Goal: Find specific fact: Find contact information

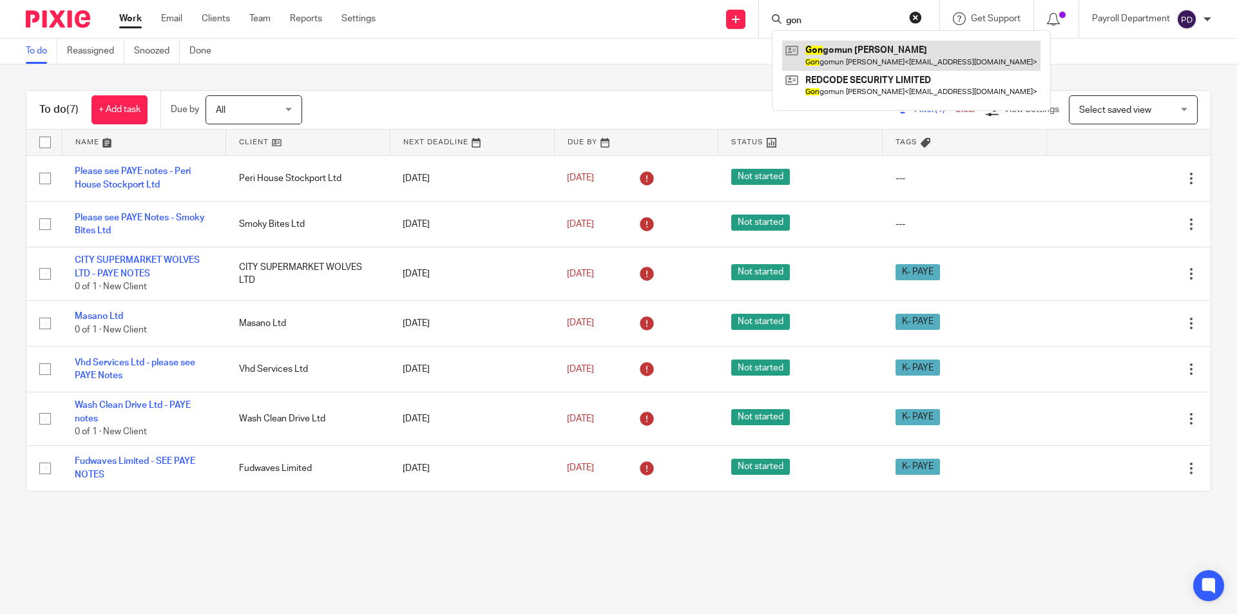
type input "gon"
click at [838, 50] on link at bounding box center [911, 56] width 258 height 30
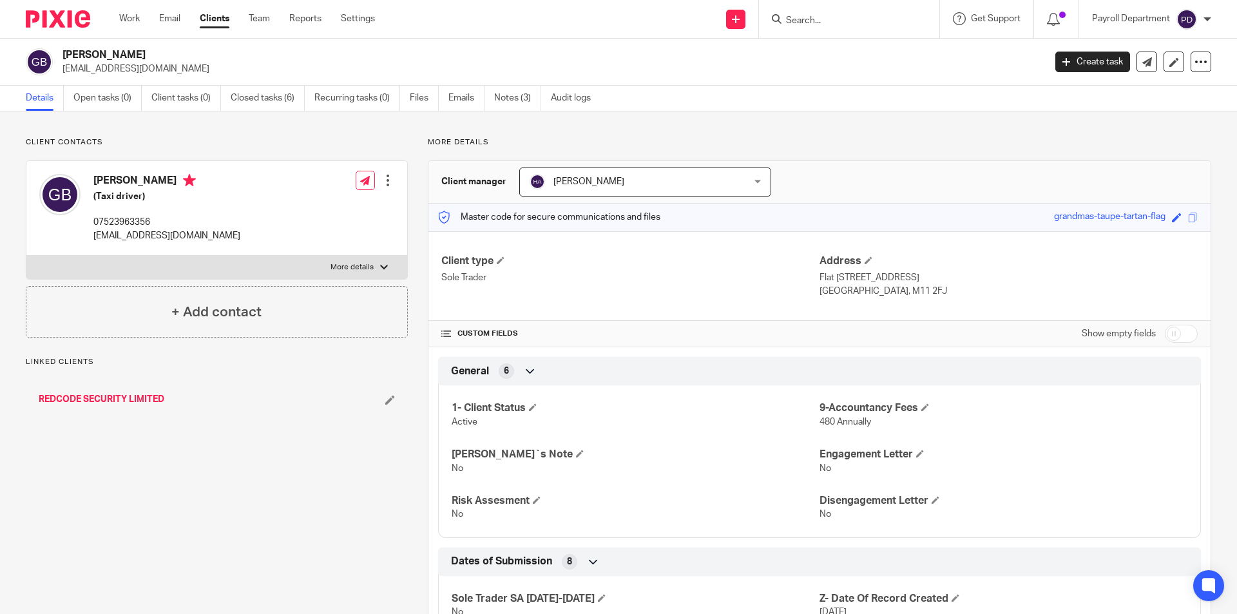
click at [372, 264] on label "More details" at bounding box center [216, 267] width 381 height 23
click at [26, 256] on input "More details" at bounding box center [26, 255] width 1 height 1
checkbox input "true"
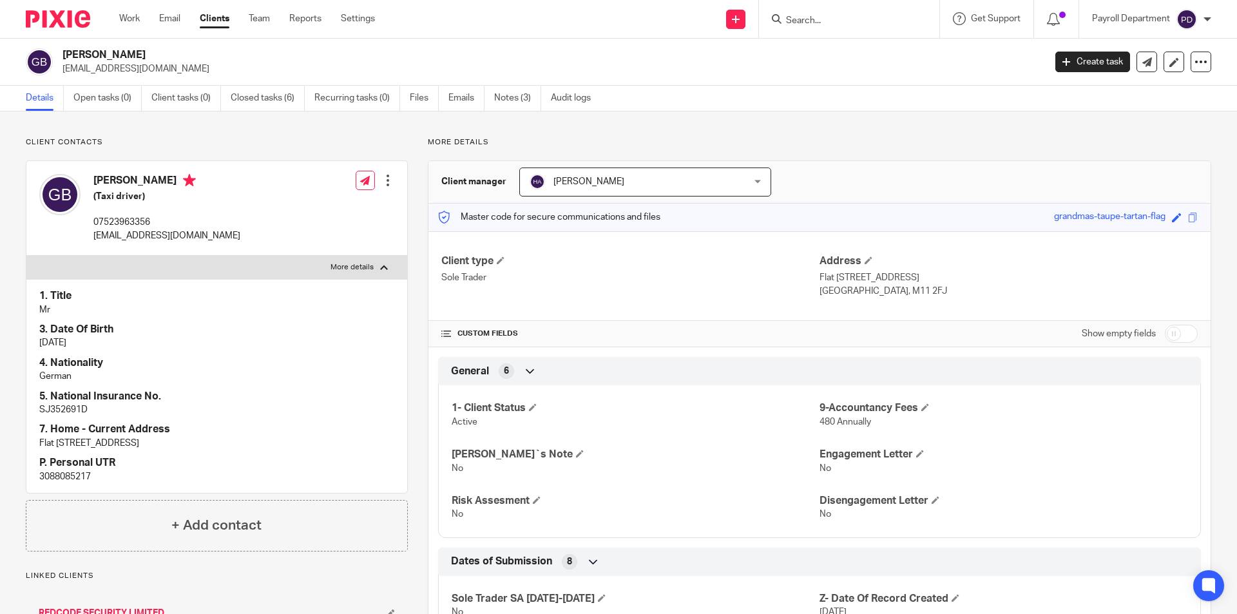
click at [51, 477] on p "3088085217" at bounding box center [216, 476] width 355 height 13
copy p "3088085217"
drag, startPoint x: 178, startPoint y: 55, endPoint x: 55, endPoint y: 53, distance: 123.1
click at [55, 53] on div "Gongomun Joseph BAN banjoseph69@gmail.com" at bounding box center [531, 61] width 1010 height 27
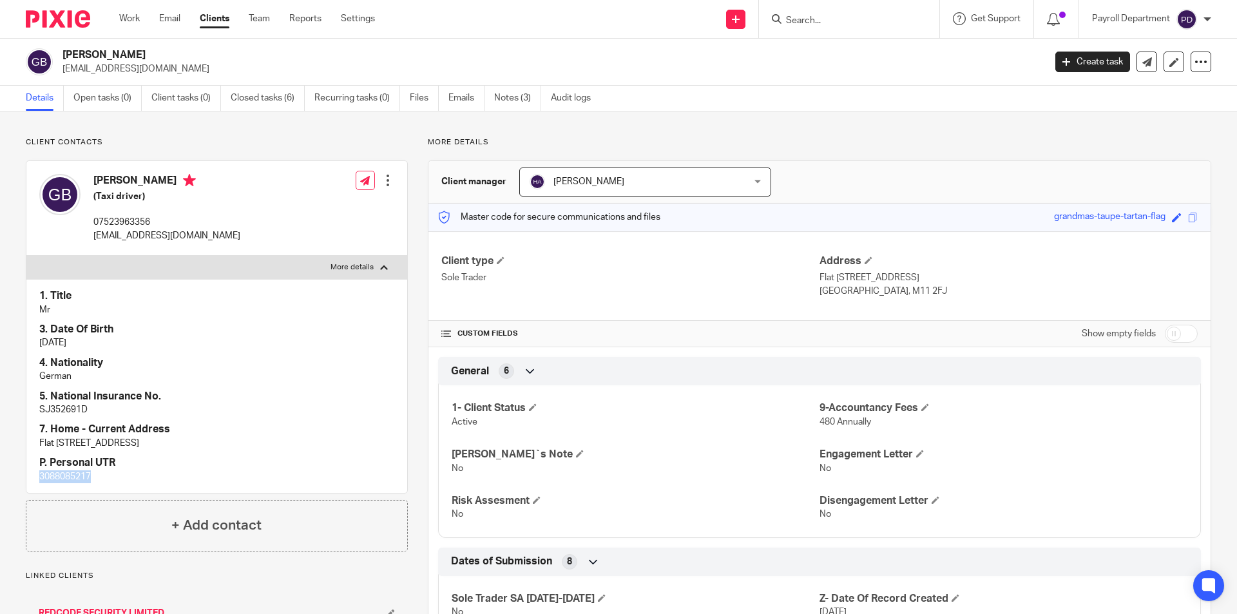
copy div "Gongomun Joseph BAN"
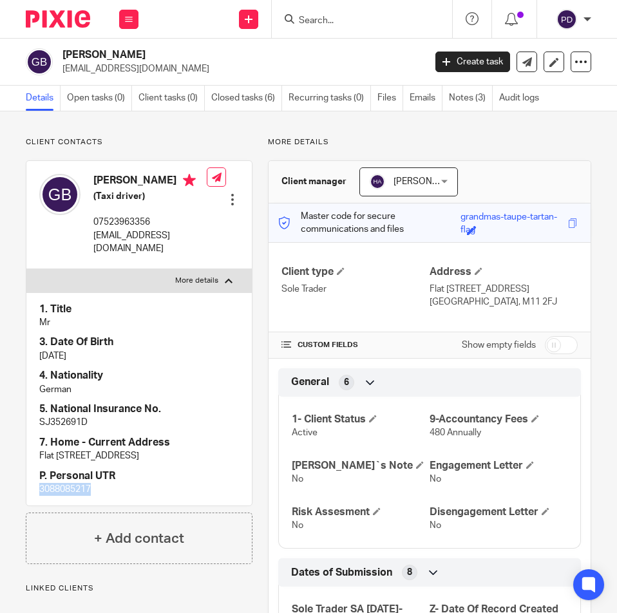
copy div "Gongomun Joseph BAN"
click at [195, 66] on p "banjoseph69@gmail.com" at bounding box center [239, 68] width 354 height 13
drag, startPoint x: 178, startPoint y: 55, endPoint x: 57, endPoint y: 55, distance: 121.1
click at [57, 55] on div "Gongomun Joseph BAN banjoseph69@gmail.com" at bounding box center [221, 61] width 390 height 27
copy div "[PERSON_NAME]"
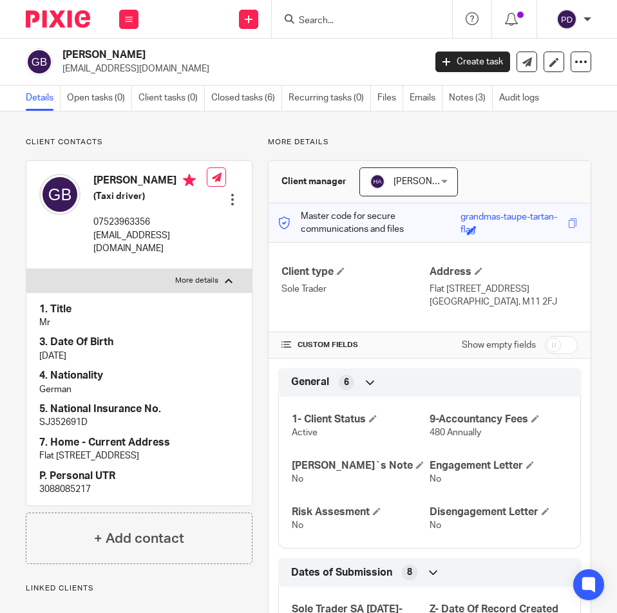
click at [228, 55] on h2 "[PERSON_NAME]" at bounding box center [203, 55] width 283 height 14
drag, startPoint x: 179, startPoint y: 53, endPoint x: 62, endPoint y: 51, distance: 116.6
click at [62, 51] on h2 "Gongomun Joseph BAN" at bounding box center [203, 55] width 283 height 14
copy h2 "Gongomun Joseph BAN"
drag, startPoint x: 198, startPoint y: 248, endPoint x: 94, endPoint y: 245, distance: 103.8
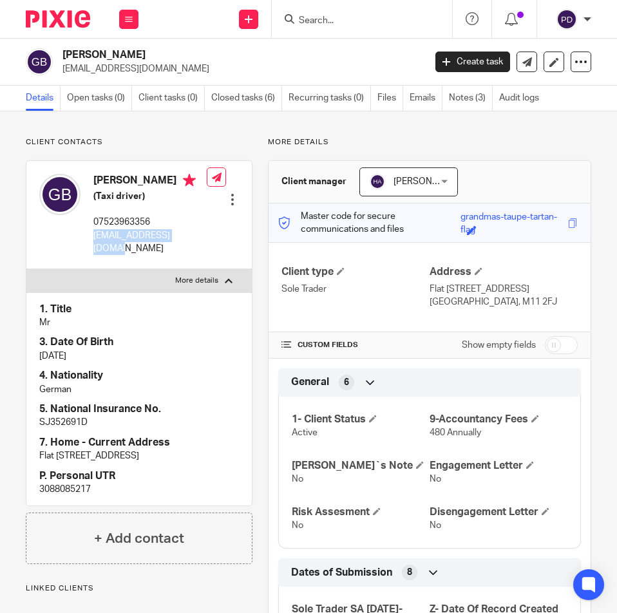
click at [94, 245] on p "banjoseph69@gmail.com" at bounding box center [149, 242] width 113 height 26
copy p "banjoseph69@gmail.com"
click at [89, 55] on h2 "Gongomun Joseph BAN" at bounding box center [203, 55] width 283 height 14
click at [88, 55] on h2 "Gongomun Joseph BAN" at bounding box center [203, 55] width 283 height 14
copy h2 "Gongomun"
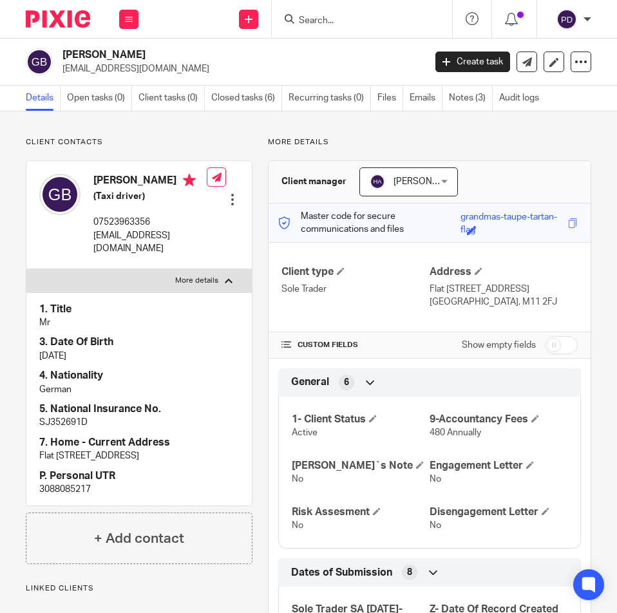
click at [553, 347] on input "checkbox" at bounding box center [561, 345] width 33 height 18
checkbox input "true"
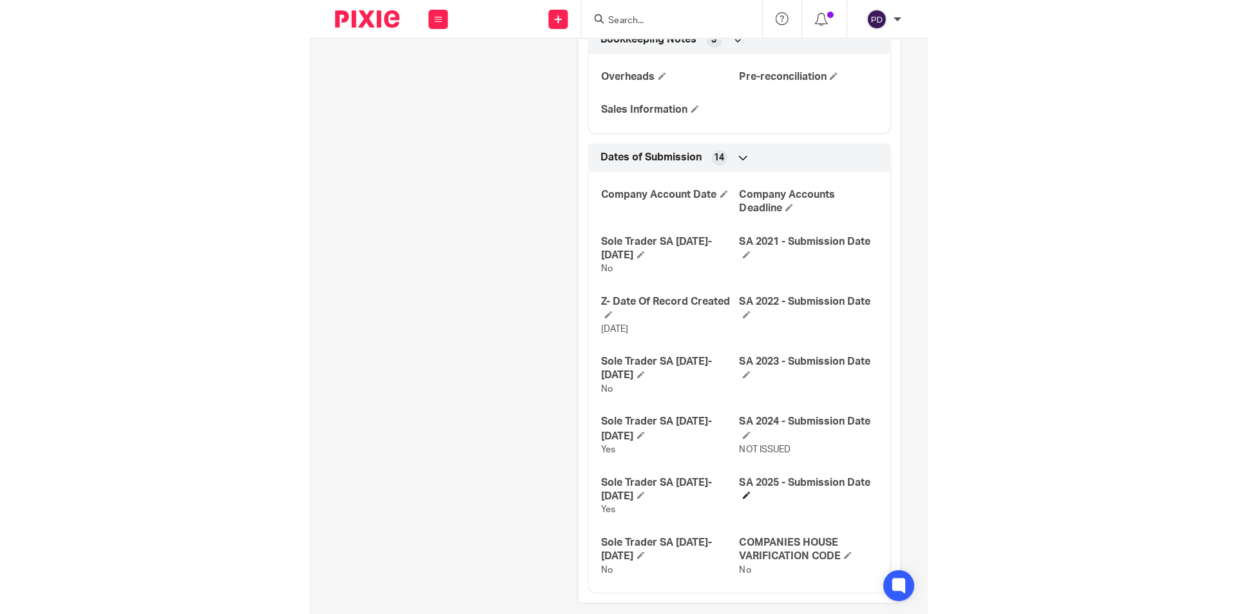
scroll to position [1724, 0]
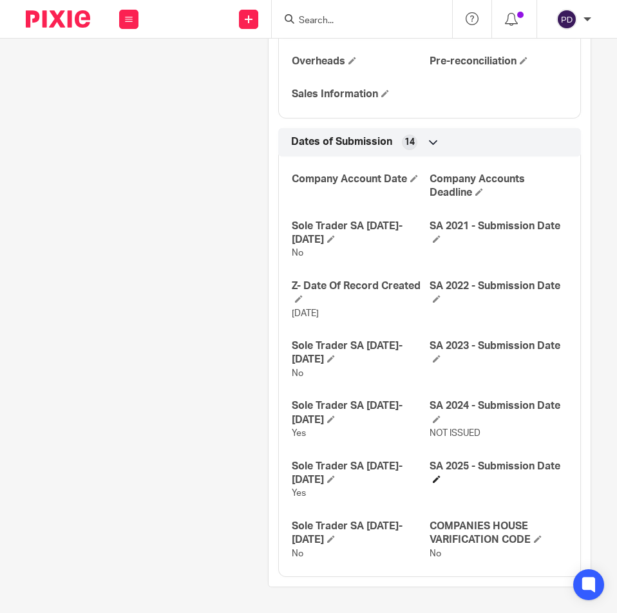
click at [430, 484] on h4 "SA 2025 - Submission Date" at bounding box center [499, 474] width 138 height 28
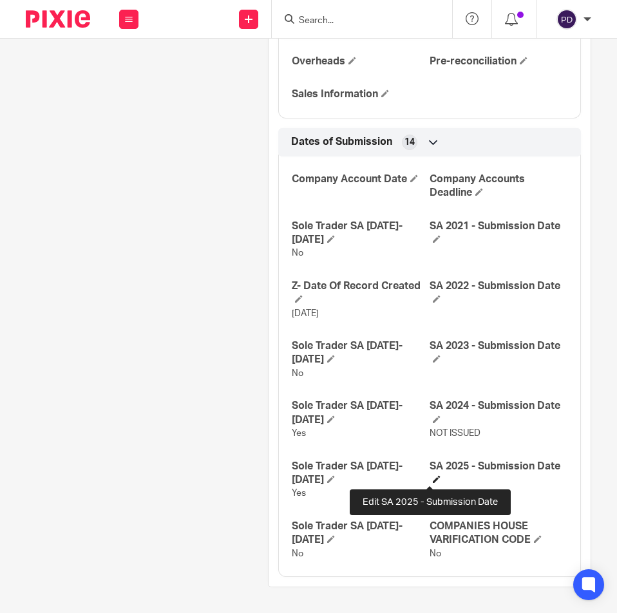
click at [433, 481] on span at bounding box center [437, 479] width 8 height 8
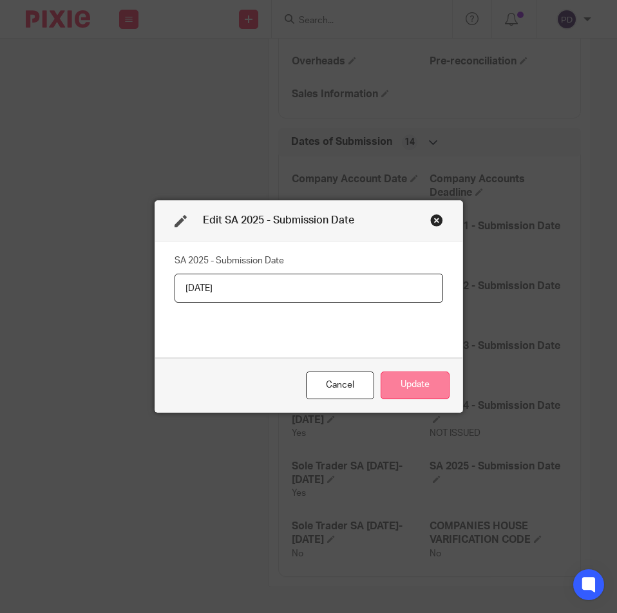
type input "20/08/2025"
click at [399, 393] on button "Update" at bounding box center [415, 386] width 69 height 28
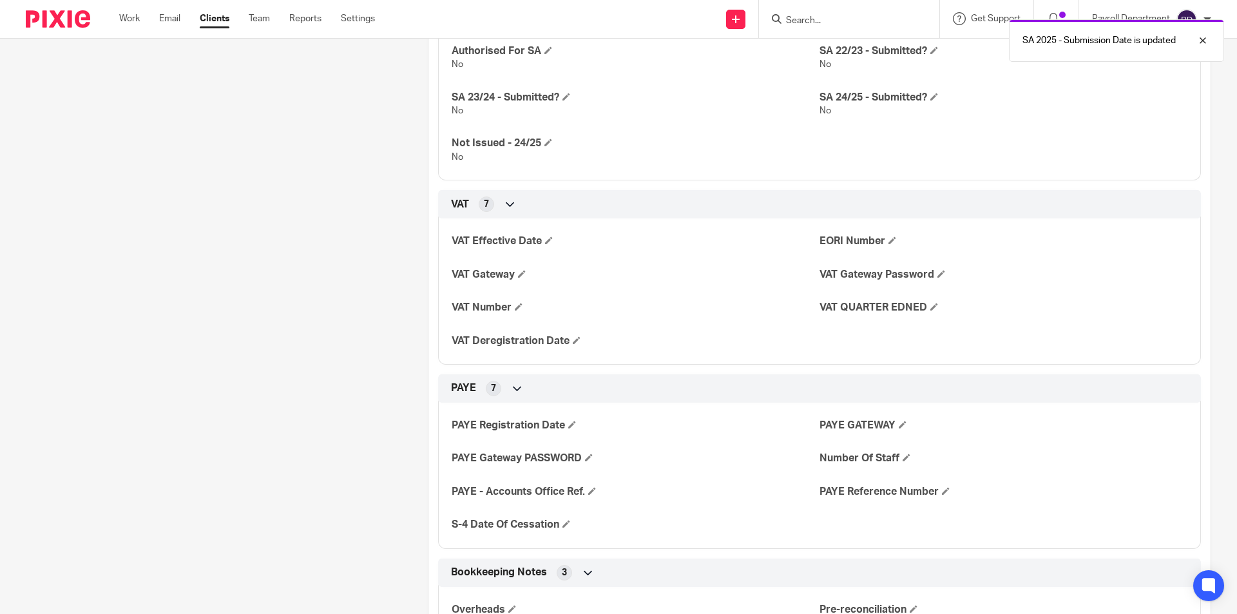
scroll to position [1314, 0]
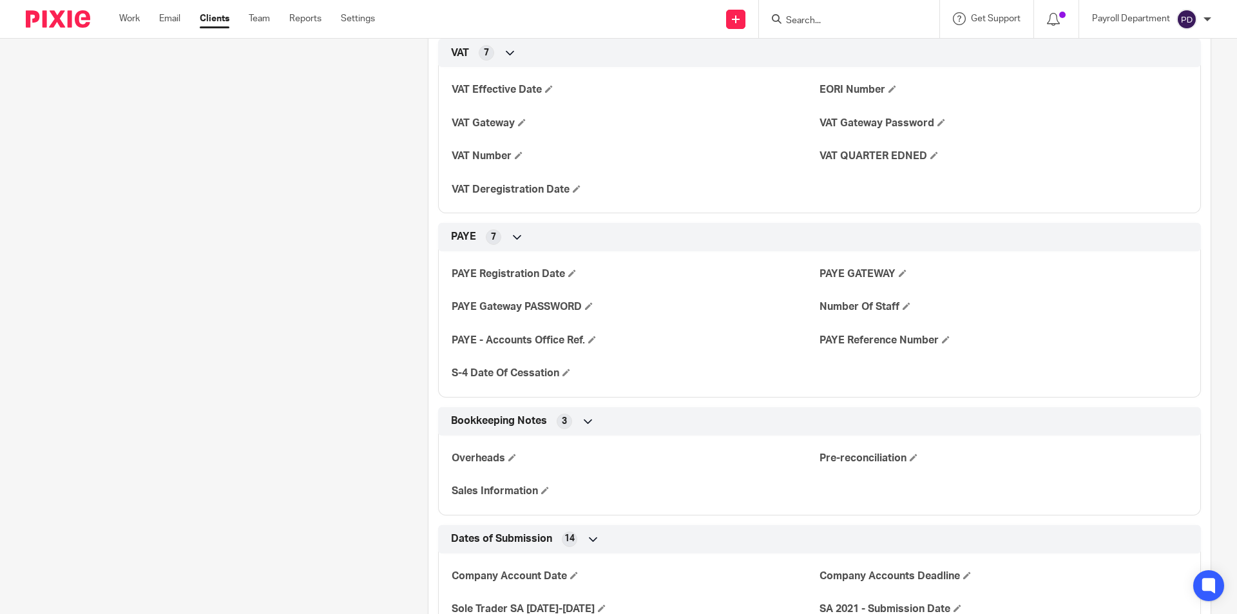
scroll to position [1250, 0]
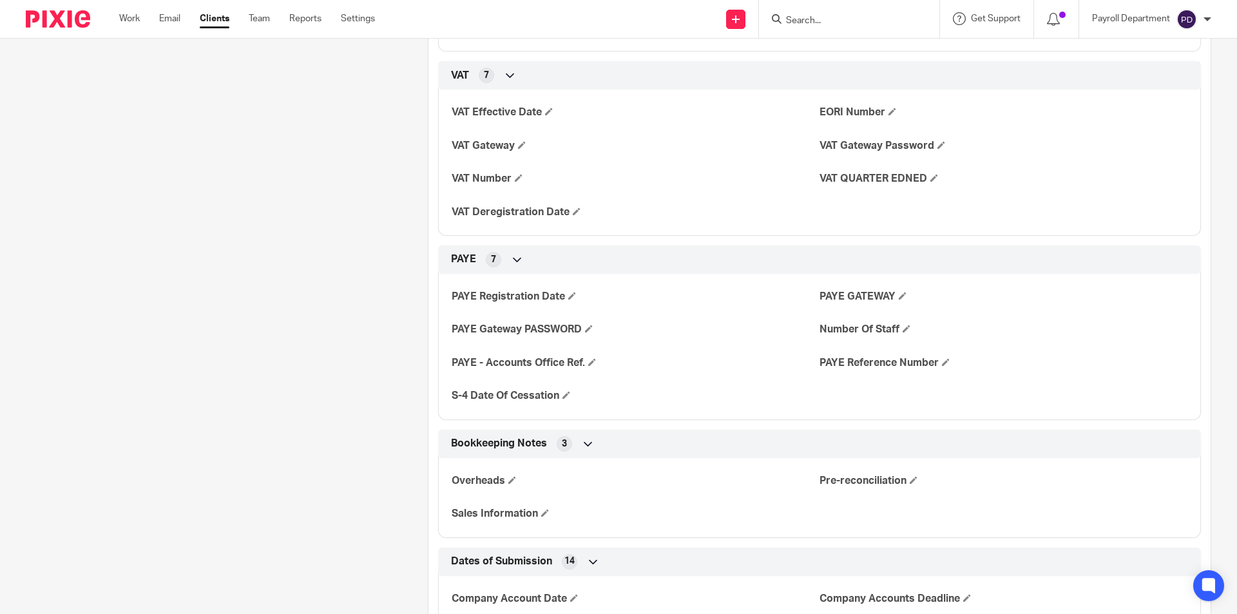
click at [811, 23] on input "Search" at bounding box center [843, 21] width 116 height 12
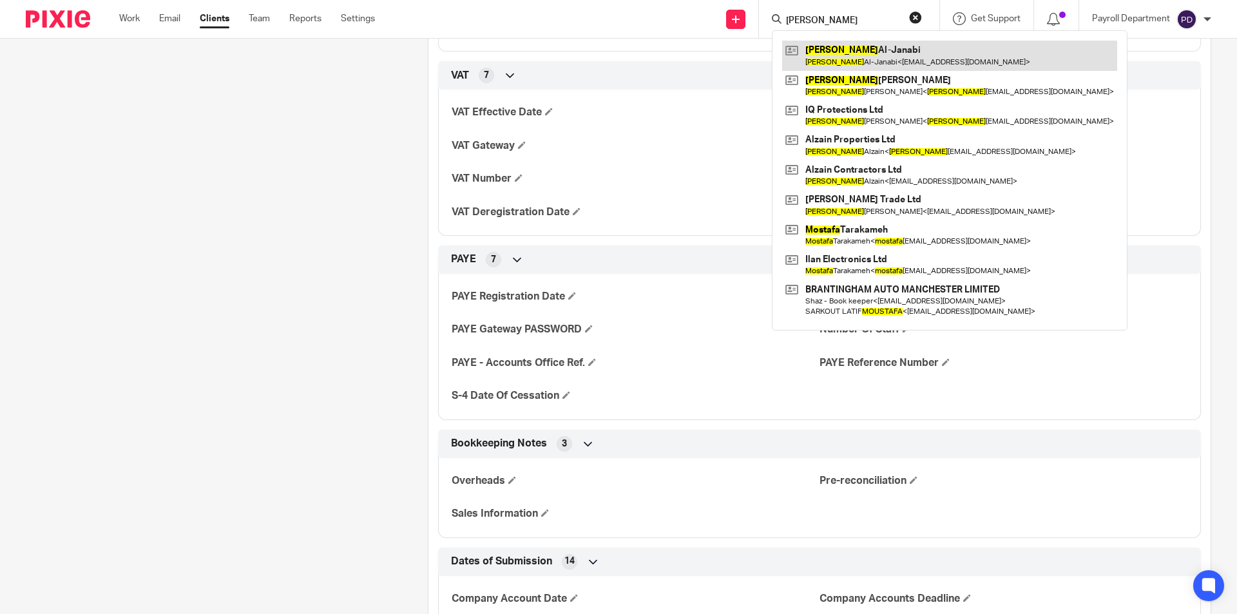
type input "MUSTAFA"
click at [828, 59] on link at bounding box center [949, 56] width 335 height 30
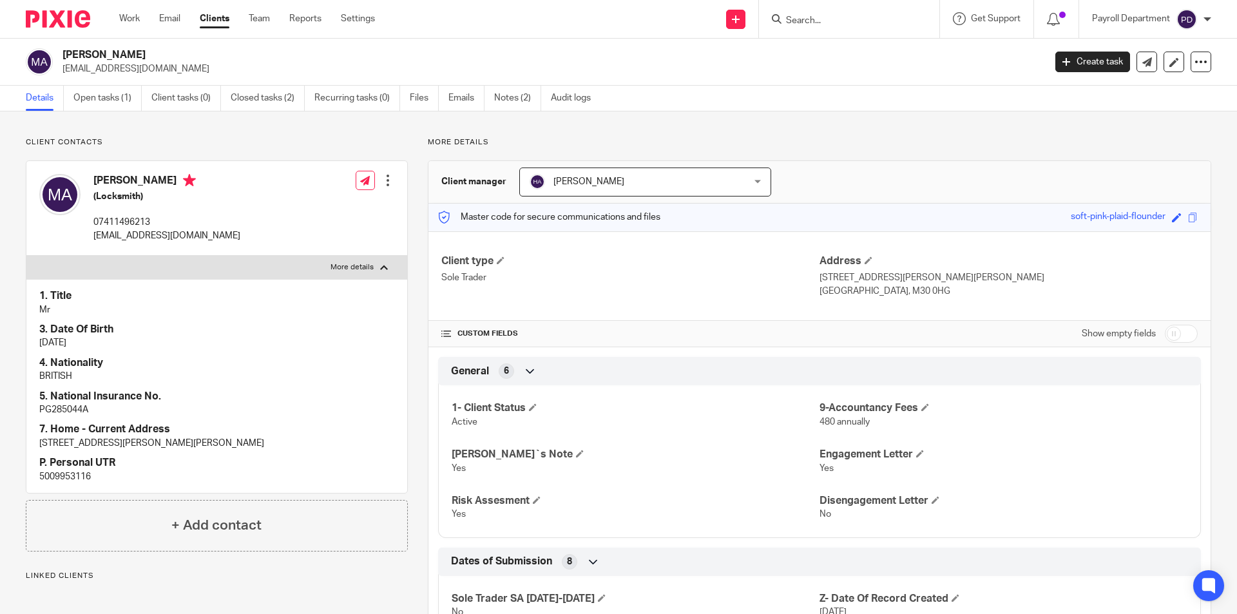
click at [61, 474] on p "5009953116" at bounding box center [216, 476] width 355 height 13
click at [61, 475] on p "5009953116" at bounding box center [216, 476] width 355 height 13
copy p "5009953116"
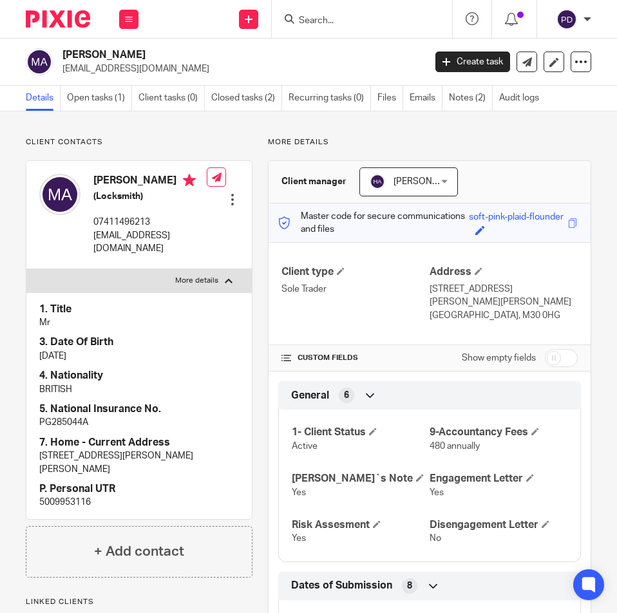
click at [390, 21] on input "Search" at bounding box center [356, 21] width 116 height 12
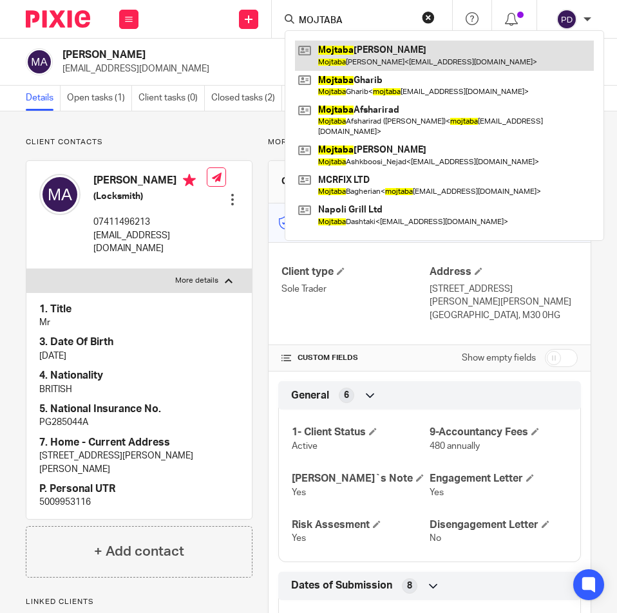
type input "MOJTABA"
click at [336, 53] on link at bounding box center [444, 56] width 299 height 30
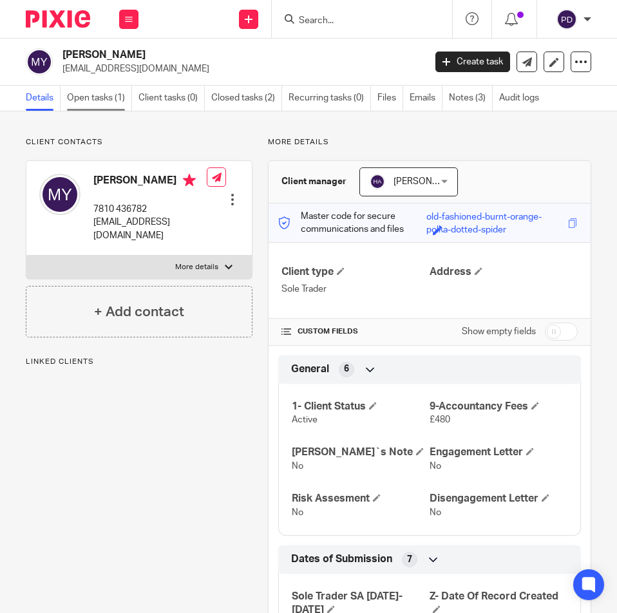
click at [101, 92] on link "Open tasks (1)" at bounding box center [99, 98] width 65 height 25
click at [467, 94] on link "Notes (3)" at bounding box center [471, 98] width 44 height 25
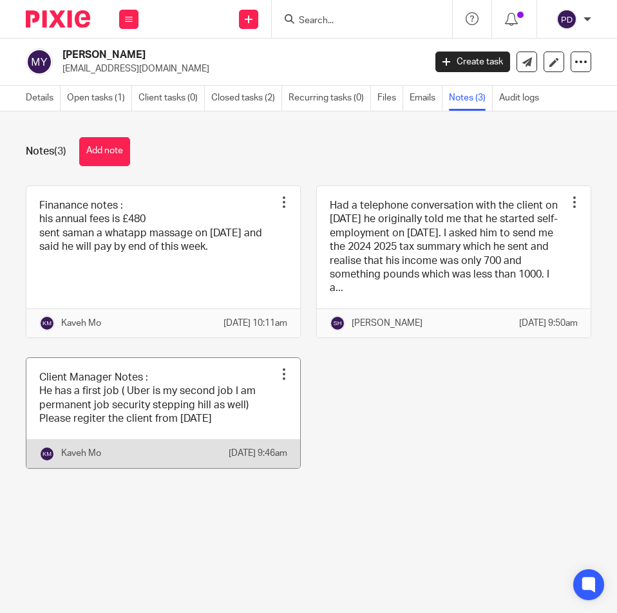
click at [256, 439] on link at bounding box center [163, 413] width 274 height 110
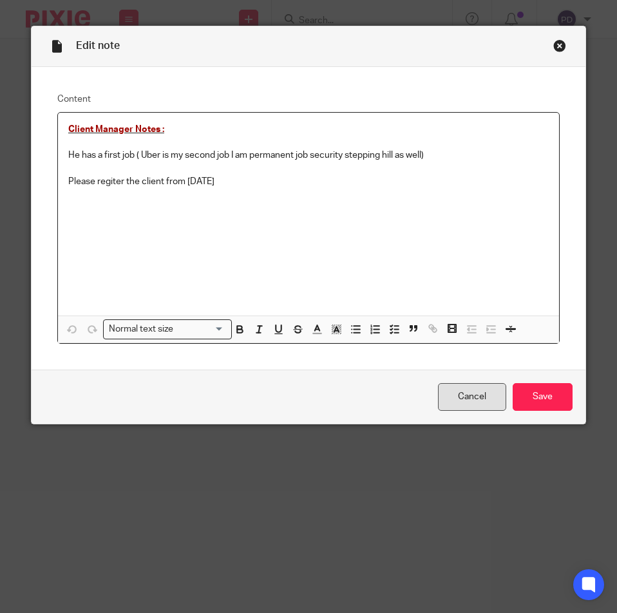
click at [468, 405] on link "Cancel" at bounding box center [472, 397] width 68 height 28
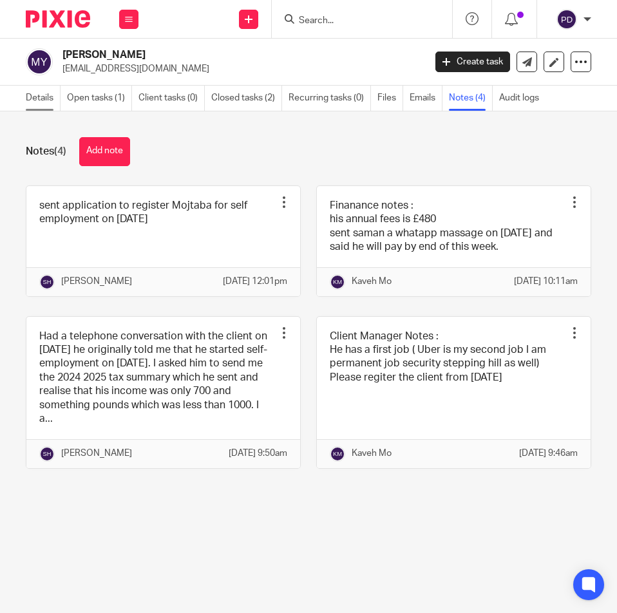
click at [34, 106] on link "Details" at bounding box center [43, 98] width 35 height 25
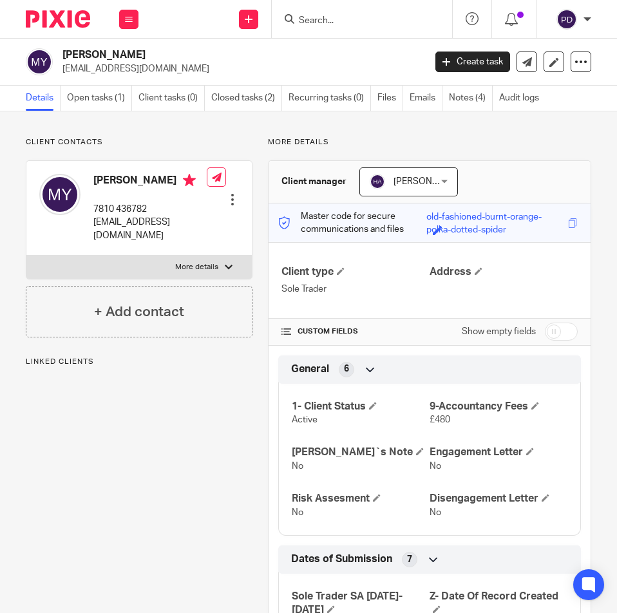
click at [332, 13] on form at bounding box center [366, 19] width 137 height 16
click at [334, 24] on input "Search" at bounding box center [356, 21] width 116 height 12
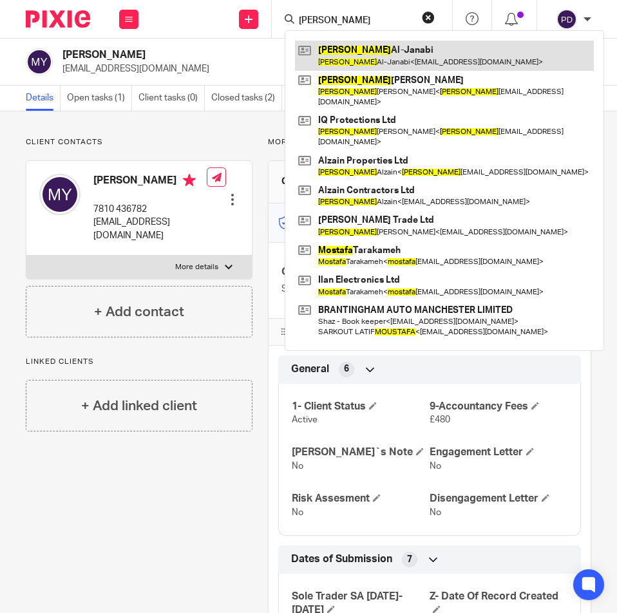
type input "[PERSON_NAME]"
click at [323, 46] on link at bounding box center [444, 56] width 299 height 30
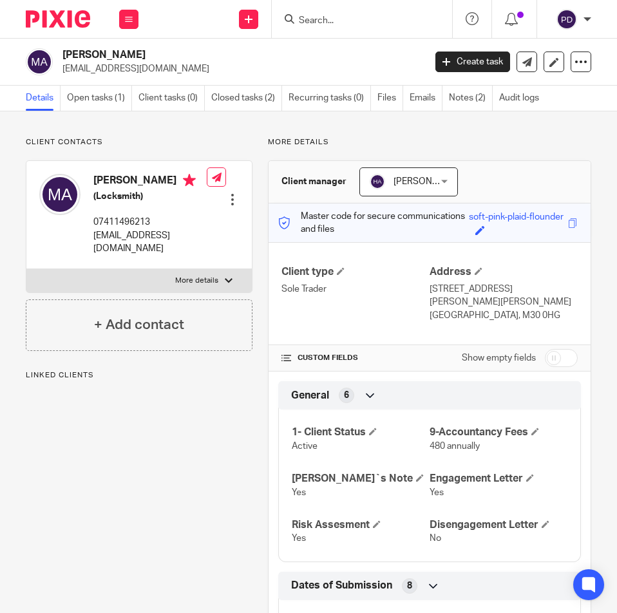
drag, startPoint x: 124, startPoint y: 251, endPoint x: 91, endPoint y: 235, distance: 36.0
click at [91, 235] on div "[PERSON_NAME] (Locksmith) 07411496213 [EMAIL_ADDRESS][DOMAIN_NAME]" at bounding box center [123, 215] width 168 height 94
copy p "[EMAIL_ADDRESS][DOMAIN_NAME]"
drag, startPoint x: 358, startPoint y: 17, endPoint x: 363, endPoint y: 10, distance: 8.8
click at [358, 15] on input "Search" at bounding box center [356, 21] width 116 height 12
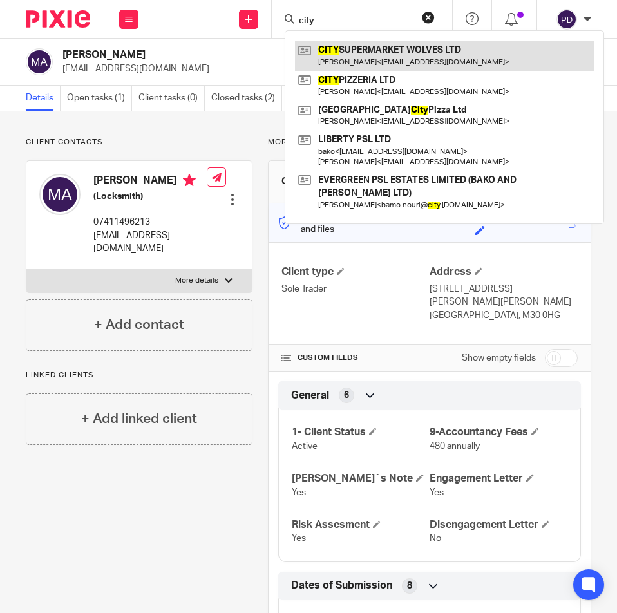
type input "city"
click at [343, 50] on link at bounding box center [444, 56] width 299 height 30
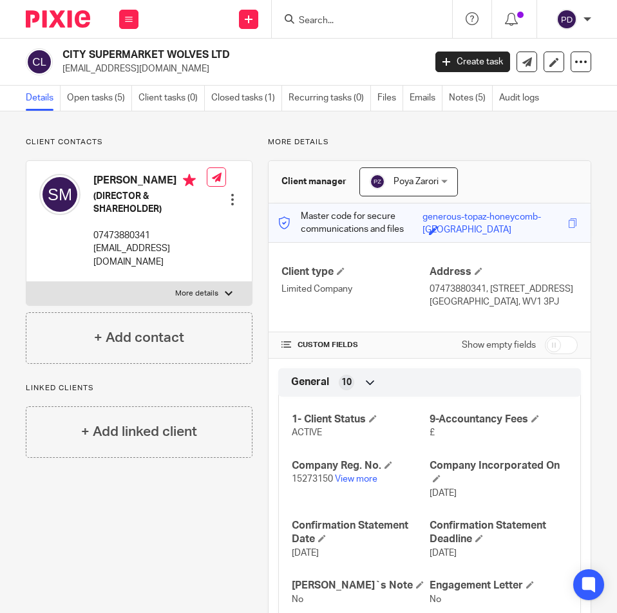
click at [225, 292] on div at bounding box center [229, 294] width 8 height 8
click at [26, 282] on input "More details" at bounding box center [26, 282] width 1 height 1
checkbox input "true"
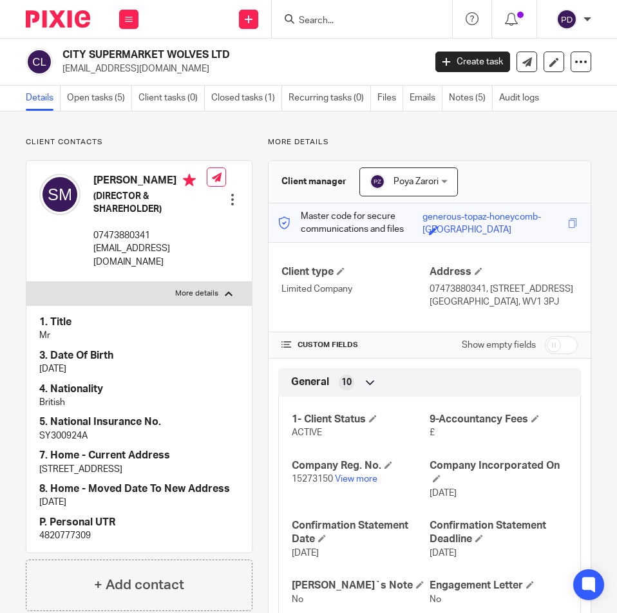
click at [55, 534] on p "4820777309" at bounding box center [139, 536] width 200 height 13
copy p "4820777309"
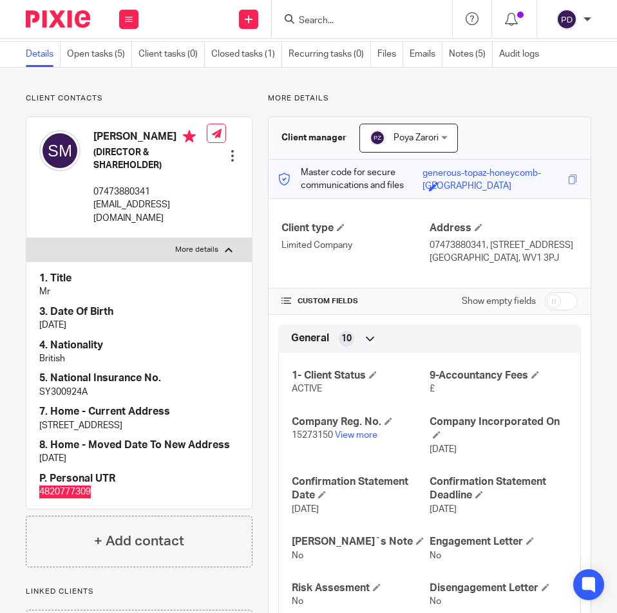
scroll to position [64, 0]
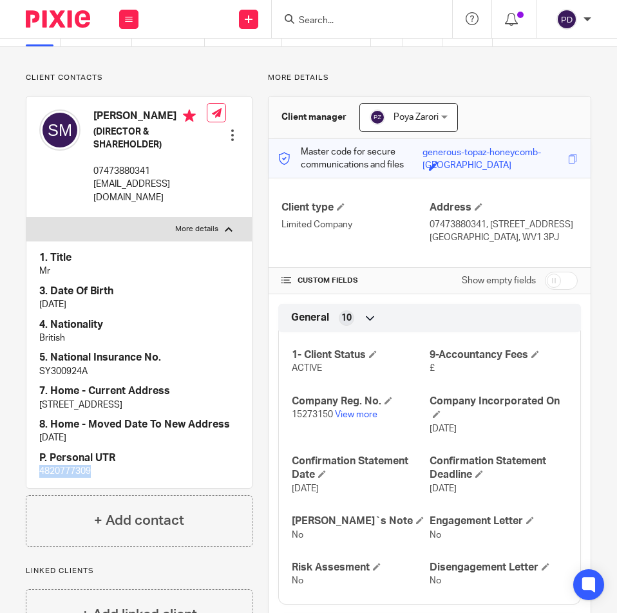
drag, startPoint x: 235, startPoint y: 401, endPoint x: 199, endPoint y: 401, distance: 36.1
click at [199, 401] on div "1. Title Mr 3. Date Of Birth 06/02/1980 4. Nationality British 5. National Insu…" at bounding box center [138, 364] width 225 height 247
copy p "B29 4DY"
click at [184, 126] on h4 "[PERSON_NAME]" at bounding box center [149, 118] width 113 height 16
drag, startPoint x: 184, startPoint y: 131, endPoint x: 102, endPoint y: 110, distance: 84.5
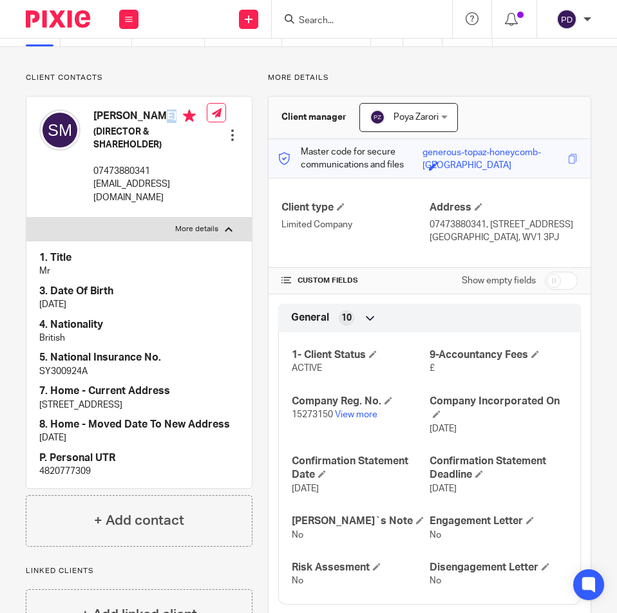
click at [102, 110] on h4 "[PERSON_NAME]" at bounding box center [149, 118] width 113 height 16
copy h4 "[PERSON_NAME]"
